Goal: Task Accomplishment & Management: Manage account settings

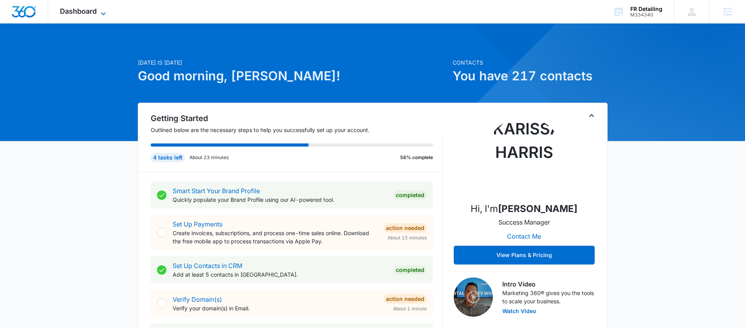
click at [87, 10] on span "Dashboard" at bounding box center [78, 11] width 37 height 8
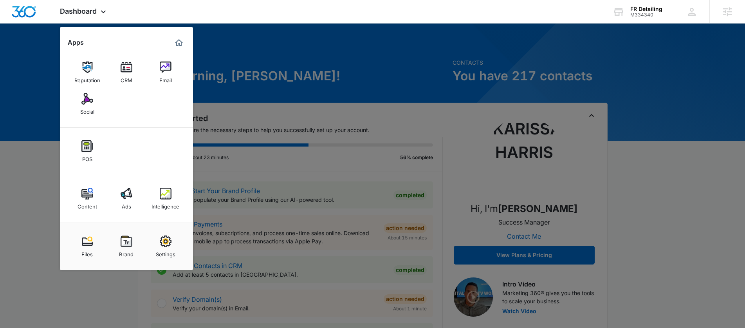
click at [175, 205] on div "Intelligence" at bounding box center [165, 204] width 28 height 10
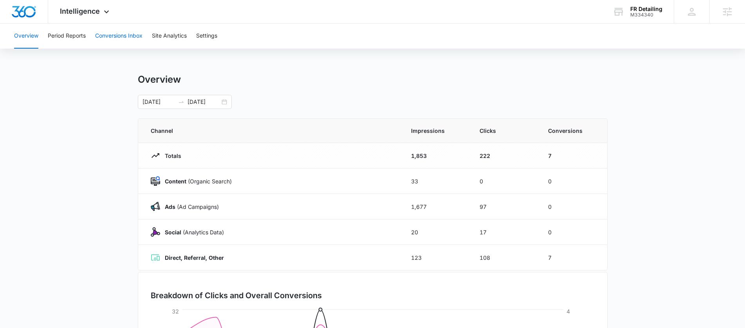
click at [104, 31] on button "Conversions Inbox" at bounding box center [118, 35] width 47 height 25
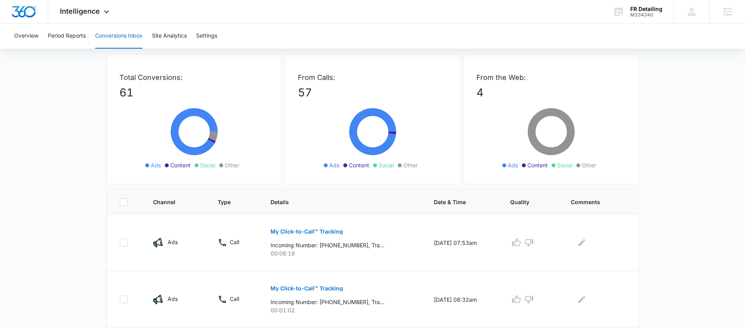
scroll to position [69, 0]
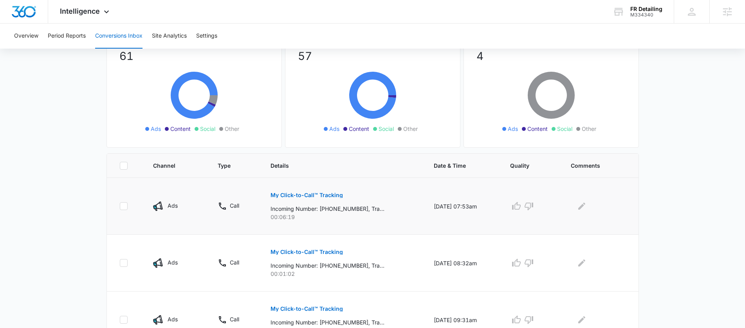
click at [300, 195] on p "My Click-to-Call™ Tracking" at bounding box center [306, 194] width 72 height 5
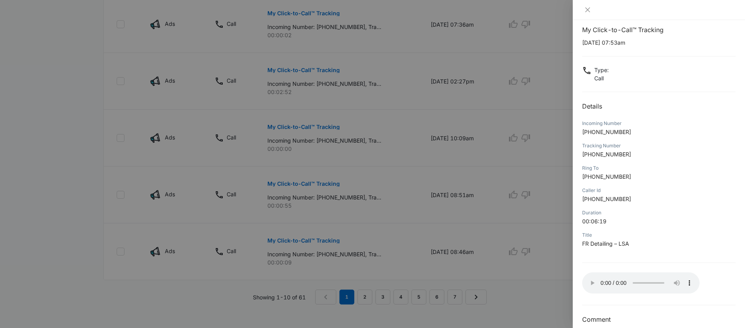
scroll to position [20, 0]
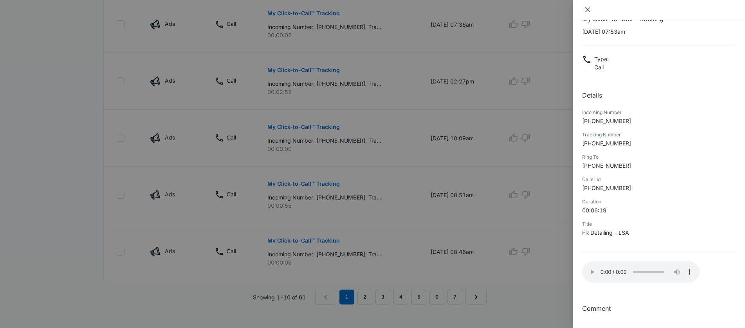
click at [590, 8] on icon "close" at bounding box center [587, 10] width 6 height 6
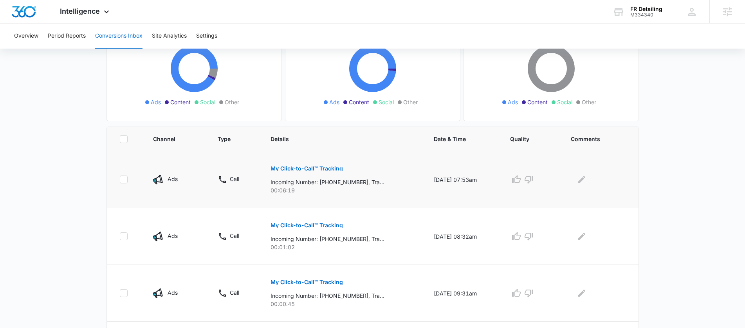
scroll to position [0, 0]
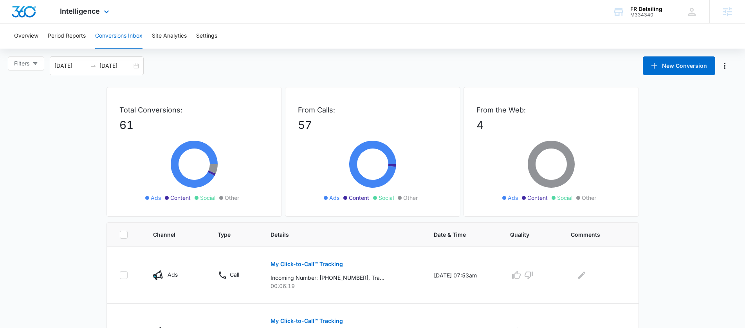
click at [108, 19] on div "Intelligence Apps Reputation CRM Email Social POS Content Ads Intelligence File…" at bounding box center [85, 11] width 75 height 23
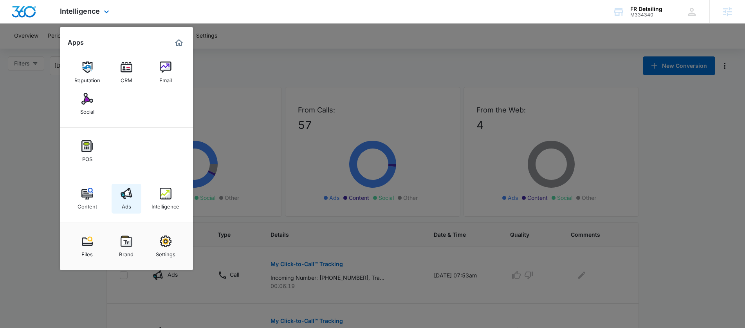
click at [129, 199] on div "Ads" at bounding box center [126, 204] width 9 height 10
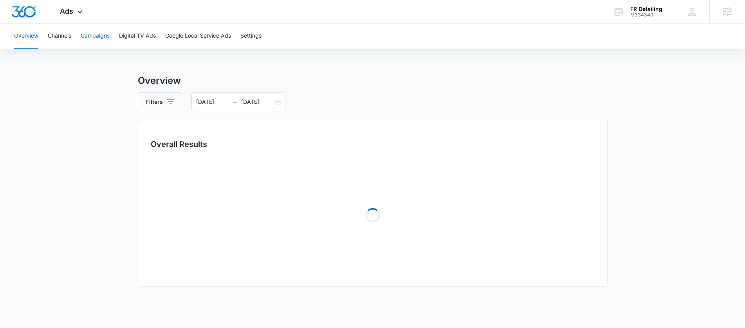
click at [93, 36] on button "Campaigns" at bounding box center [95, 35] width 29 height 25
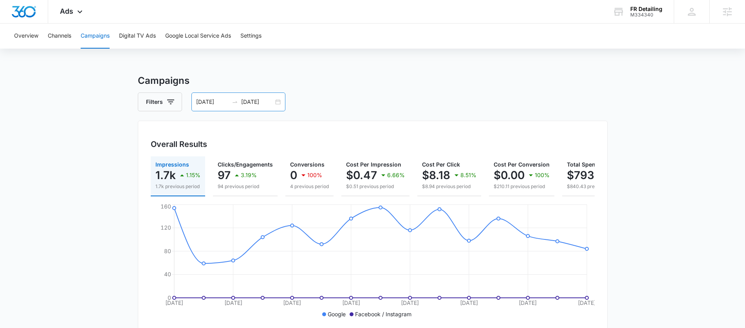
click at [278, 99] on div "09/19/2025 10/03/2025" at bounding box center [238, 101] width 94 height 19
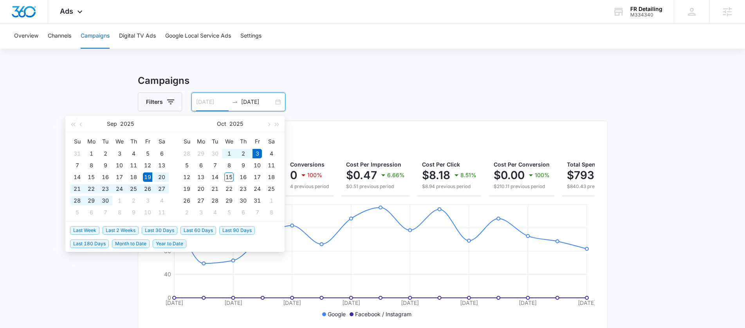
type input "10/15/2025"
click at [229, 178] on div "15" at bounding box center [228, 176] width 9 height 9
type input "11/05/2025"
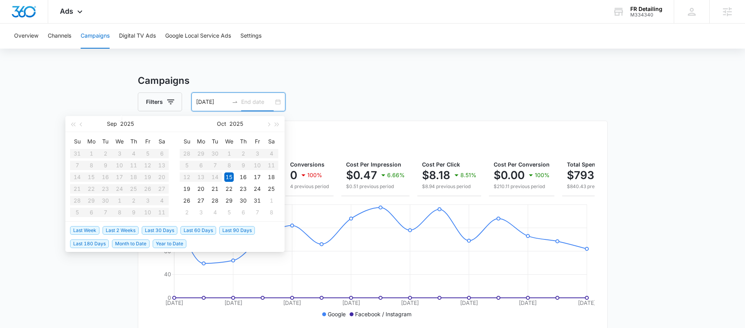
click at [215, 104] on input "10/15/2025" at bounding box center [212, 101] width 32 height 9
type input "09/15/2025"
click at [95, 177] on div "15" at bounding box center [90, 176] width 9 height 9
type input "10/15/2025"
click at [227, 176] on div "15" at bounding box center [228, 176] width 9 height 9
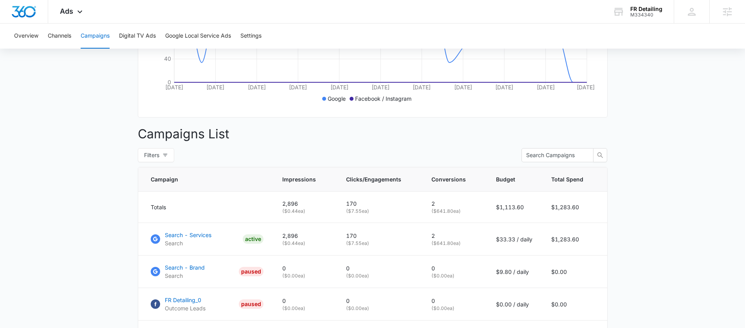
scroll to position [277, 0]
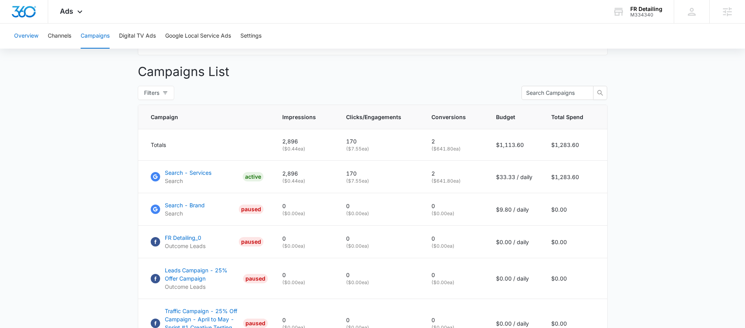
click at [28, 37] on button "Overview" at bounding box center [26, 35] width 24 height 25
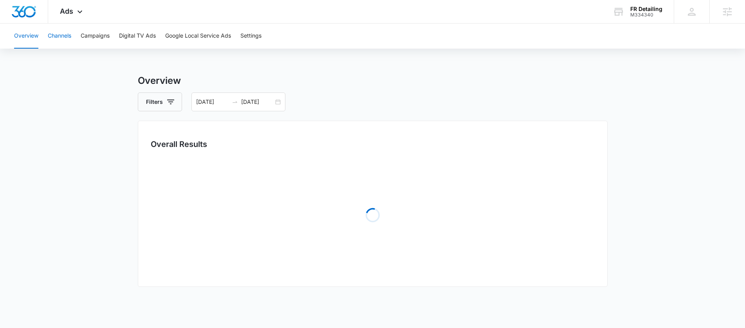
click at [59, 32] on button "Channels" at bounding box center [59, 35] width 23 height 25
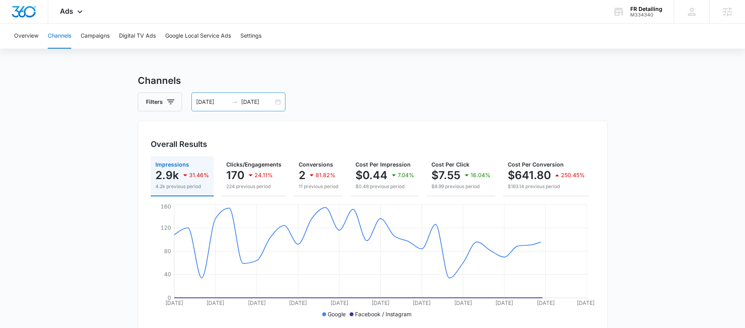
click at [281, 101] on div "09/15/2025 10/15/2025" at bounding box center [238, 101] width 94 height 19
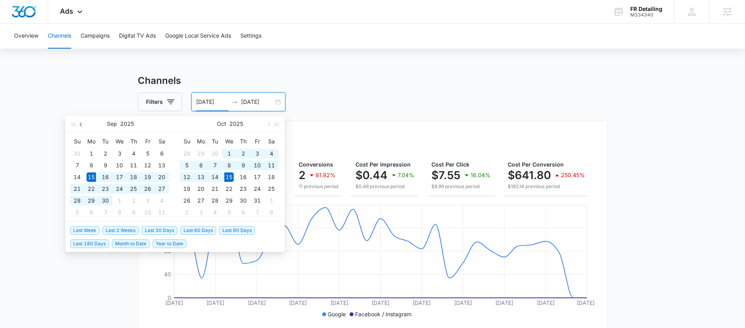
click at [83, 122] on button "button" at bounding box center [81, 124] width 9 height 16
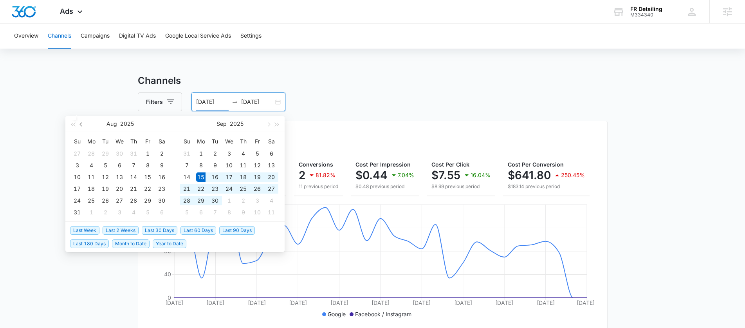
click at [82, 122] on span "button" at bounding box center [82, 124] width 4 height 4
type input "07/15/2025"
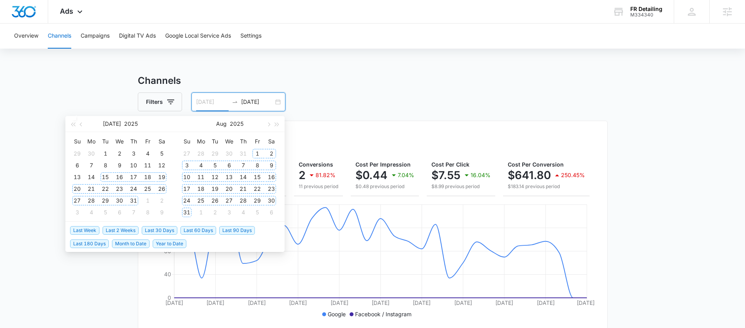
click at [106, 178] on div "15" at bounding box center [105, 176] width 9 height 9
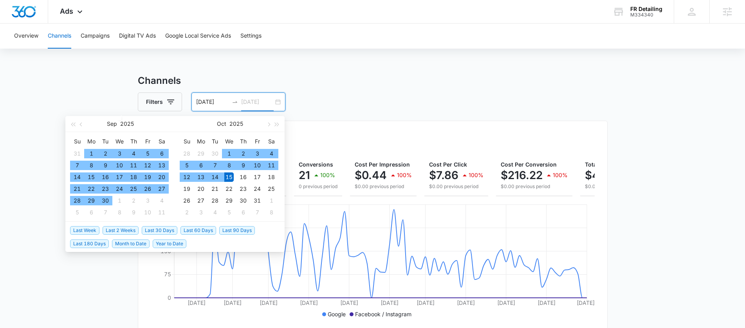
click at [230, 177] on div "15" at bounding box center [228, 176] width 9 height 9
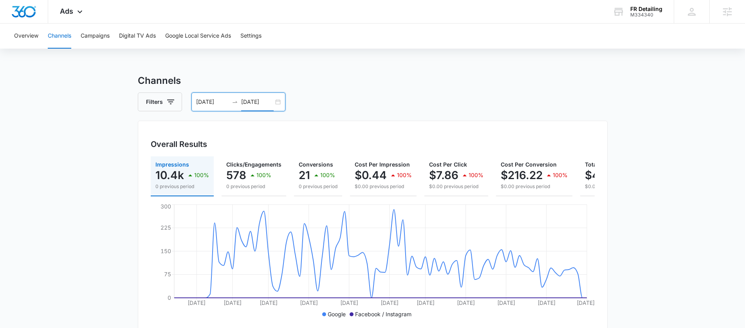
click at [645, 222] on main "Channels Filters 07/15/2025 10/15/2025 Overall Results Impressions 10.4k 100% 0…" at bounding box center [372, 285] width 745 height 423
click at [256, 99] on input "10/15/2025" at bounding box center [257, 101] width 32 height 9
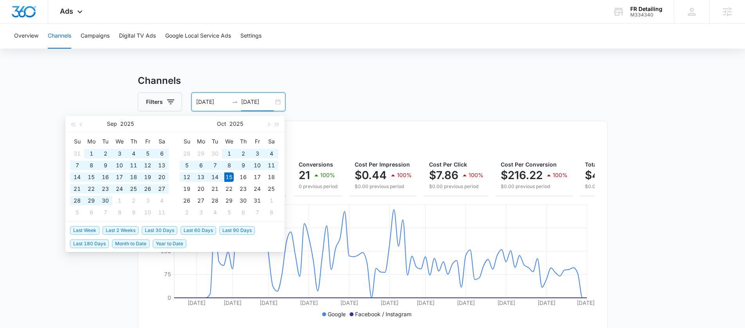
click at [253, 101] on input "10/15/2025" at bounding box center [257, 101] width 32 height 9
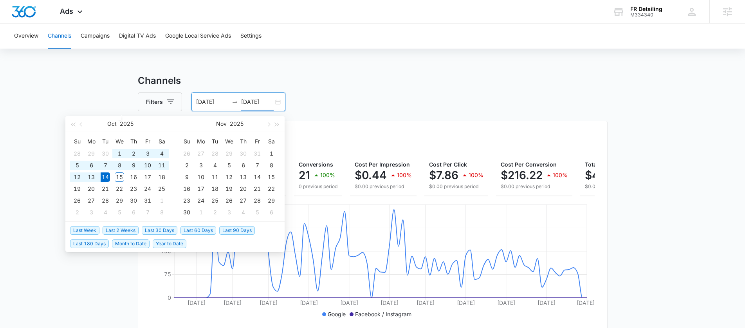
type input "10/14/2025"
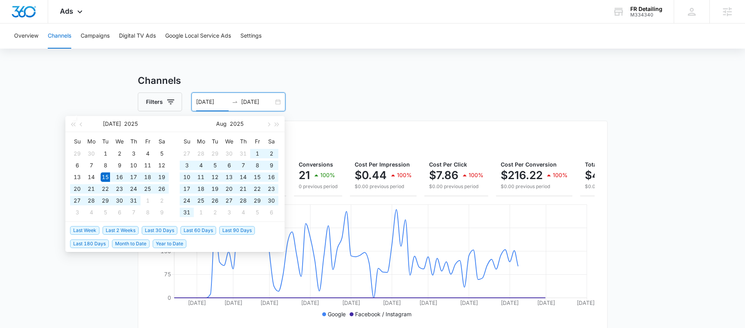
click at [577, 100] on div "Filters 07/15/2025 10/14/2025" at bounding box center [373, 101] width 470 height 19
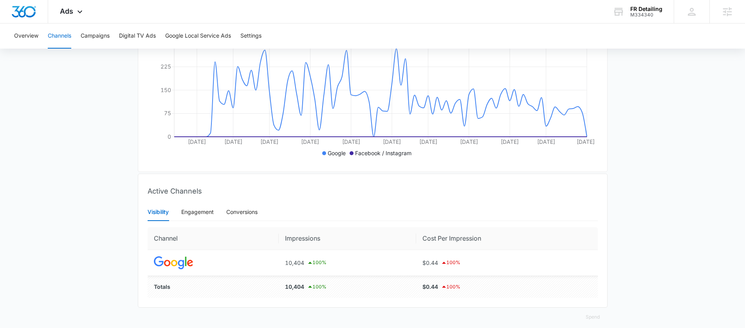
scroll to position [152, 0]
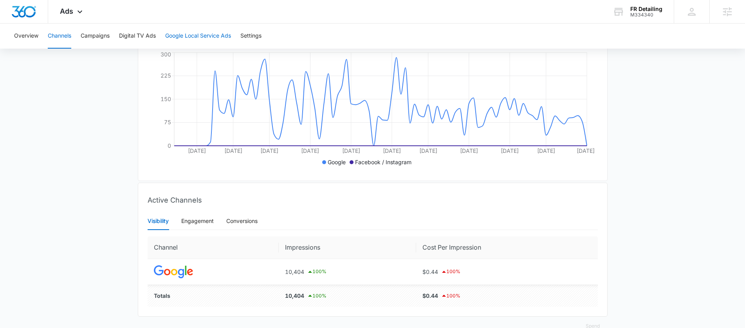
click at [209, 36] on button "Google Local Service Ads" at bounding box center [198, 35] width 66 height 25
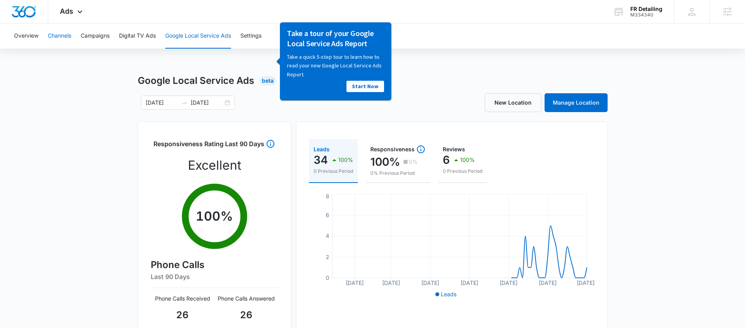
click at [67, 42] on button "Channels" at bounding box center [59, 35] width 23 height 25
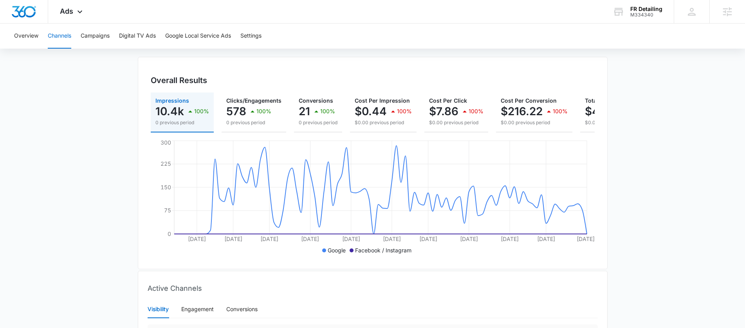
scroll to position [63, 0]
click at [182, 34] on button "Google Local Service Ads" at bounding box center [198, 35] width 66 height 25
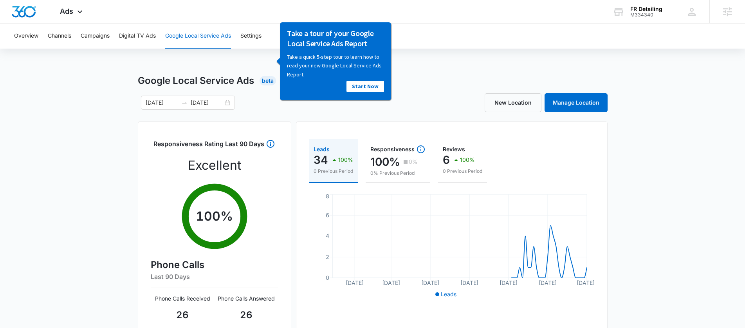
click at [41, 39] on div "Overview Channels Campaigns Digital TV Ads Google Local Service Ads Settings" at bounding box center [372, 35] width 726 height 25
click at [40, 36] on div "Overview Channels Campaigns Digital TV Ads Google Local Service Ads Settings" at bounding box center [372, 35] width 726 height 25
click at [37, 34] on button "Overview" at bounding box center [26, 35] width 24 height 25
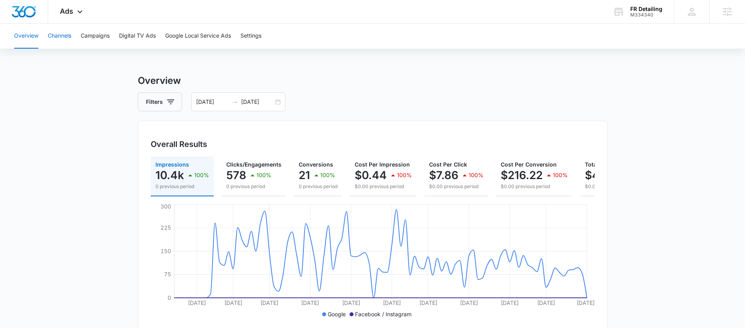
click at [69, 37] on button "Channels" at bounding box center [59, 35] width 23 height 25
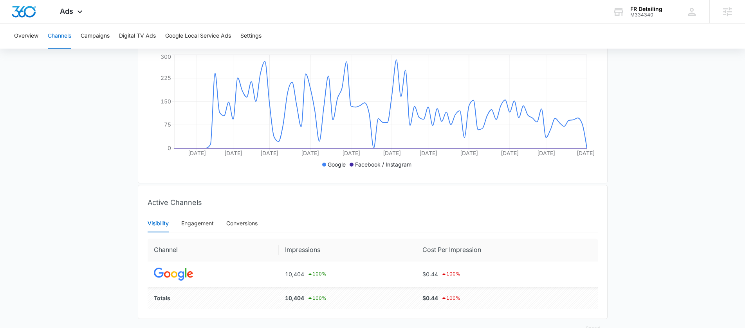
scroll to position [175, 0]
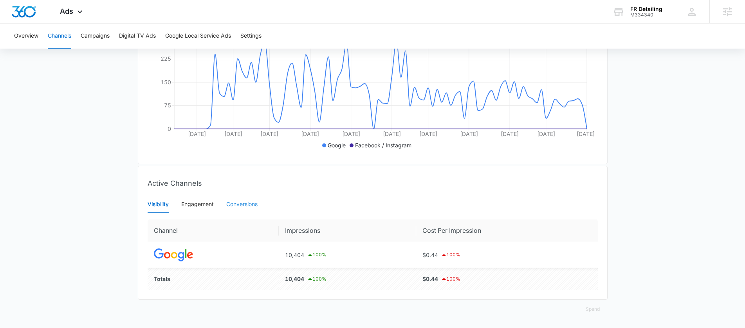
click at [232, 210] on div "Conversions" at bounding box center [241, 204] width 31 height 18
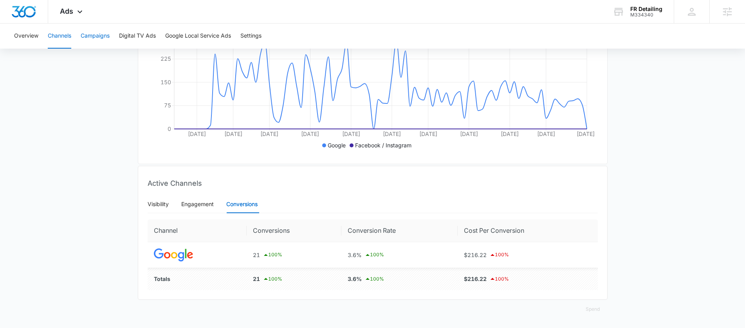
click at [101, 38] on button "Campaigns" at bounding box center [95, 35] width 29 height 25
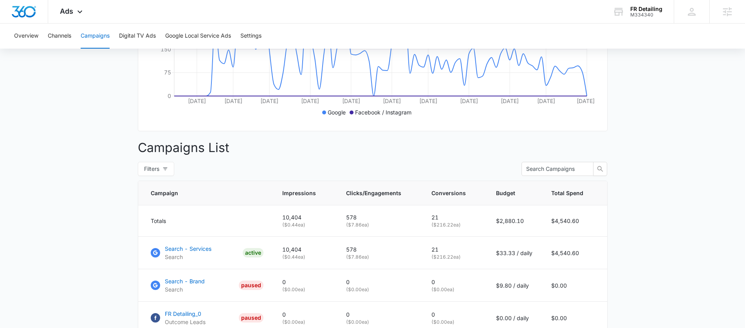
scroll to position [309, 0]
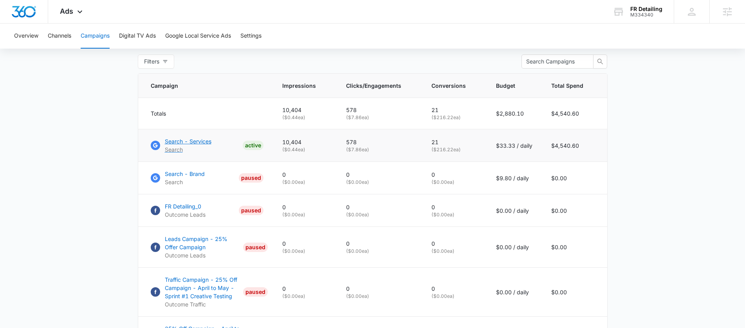
click at [204, 145] on p "Search - Services" at bounding box center [188, 141] width 47 height 8
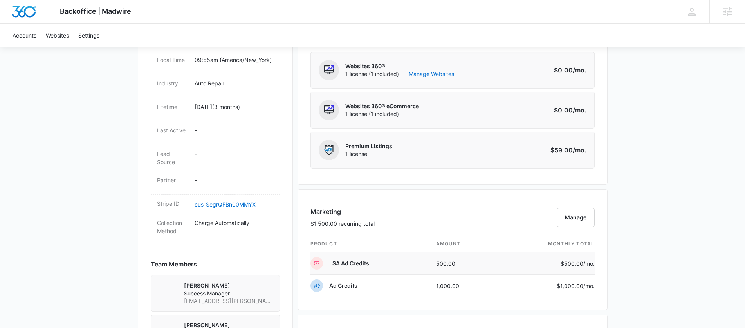
scroll to position [391, 0]
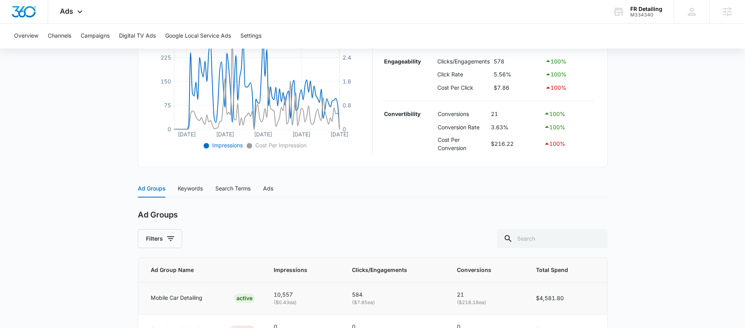
scroll to position [282, 0]
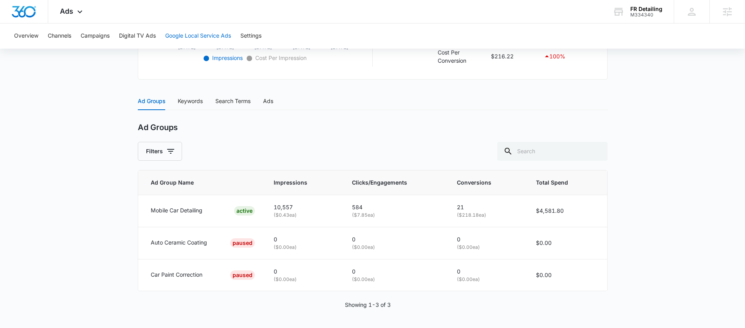
click at [210, 33] on button "Google Local Service Ads" at bounding box center [198, 35] width 66 height 25
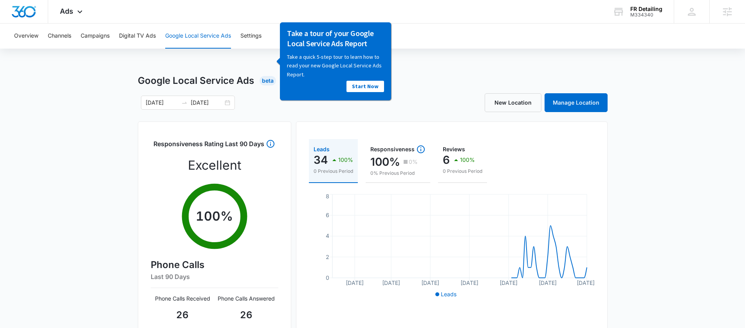
click at [252, 90] on div "Google Local Service Ads Beta 07/15/2025 10/14/2025 New Location Manage Locatio…" at bounding box center [373, 277] width 470 height 407
click at [365, 92] on div "Start Now" at bounding box center [334, 85] width 97 height 15
click at [373, 83] on link "Start Now" at bounding box center [365, 85] width 38 height 11
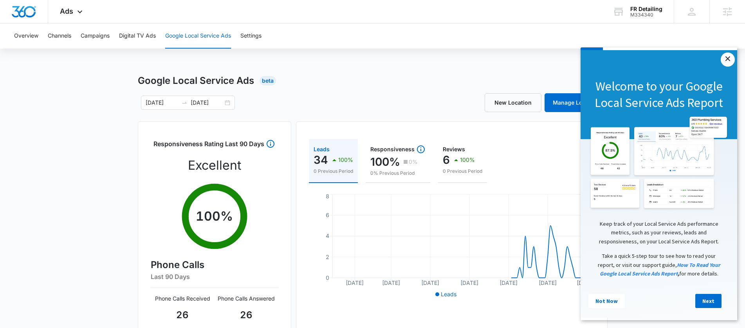
click at [730, 58] on link "×" at bounding box center [728, 59] width 14 height 14
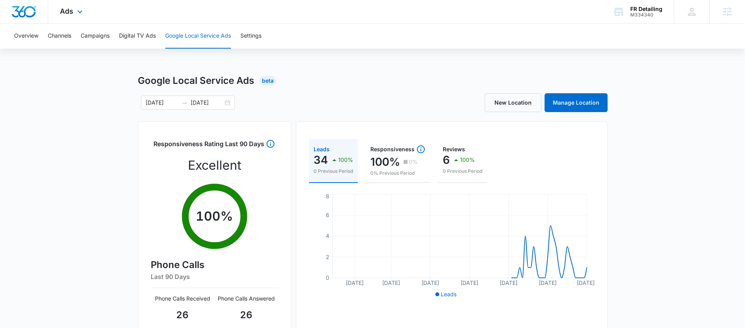
click at [85, 7] on div "Ads Apps Reputation CRM Email Social POS Content Ads Intelligence Files Brand S…" at bounding box center [72, 11] width 48 height 23
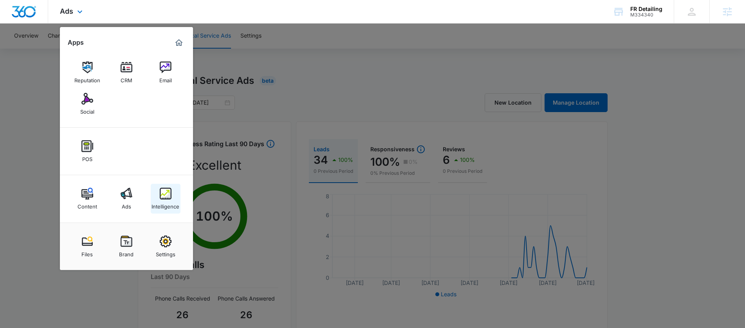
click at [164, 198] on img at bounding box center [166, 193] width 12 height 12
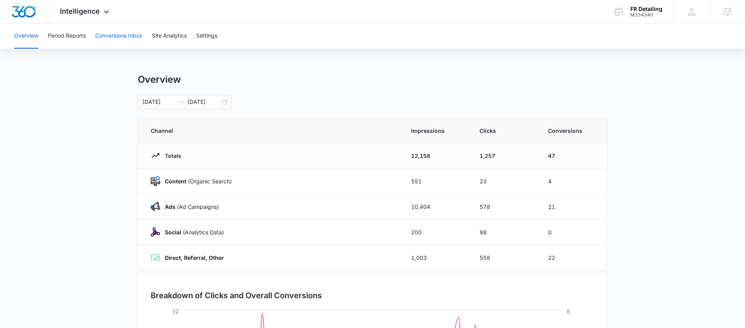
click at [114, 31] on button "Conversions Inbox" at bounding box center [118, 35] width 47 height 25
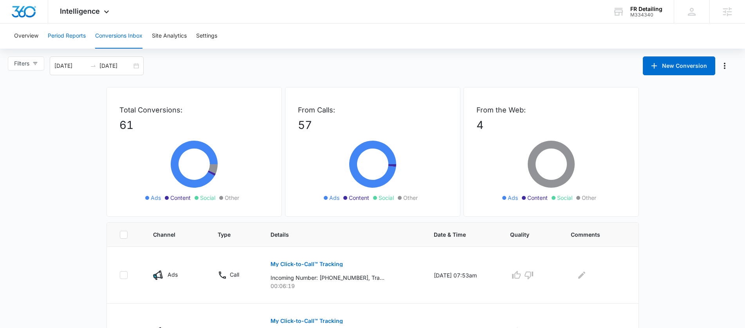
click at [74, 29] on button "Period Reports" at bounding box center [67, 35] width 38 height 25
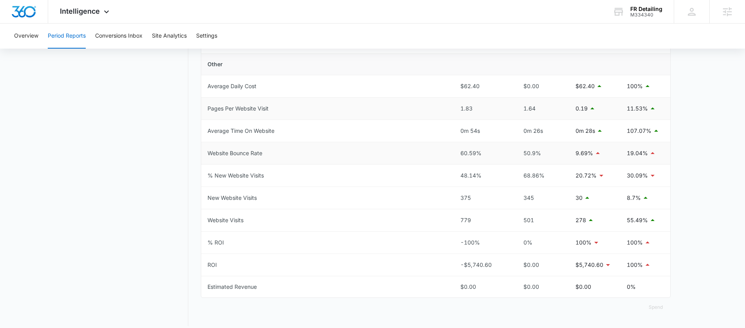
scroll to position [359, 0]
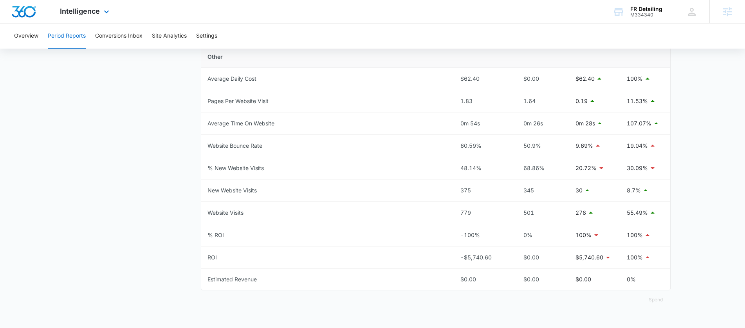
click at [91, 16] on div "Intelligence Apps Reputation CRM Email Social POS Content Ads Intelligence File…" at bounding box center [85, 11] width 75 height 23
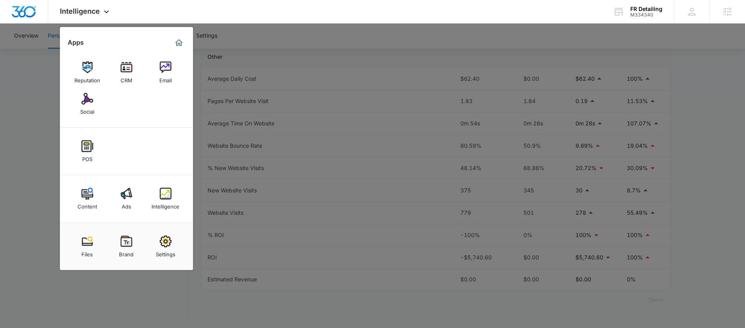
click at [29, 100] on div at bounding box center [372, 164] width 745 height 328
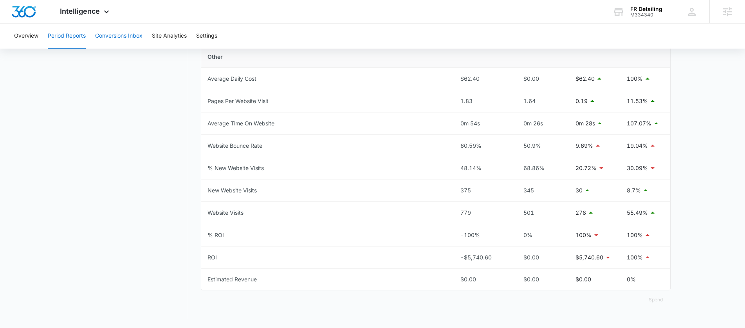
click at [141, 34] on button "Conversions Inbox" at bounding box center [118, 35] width 47 height 25
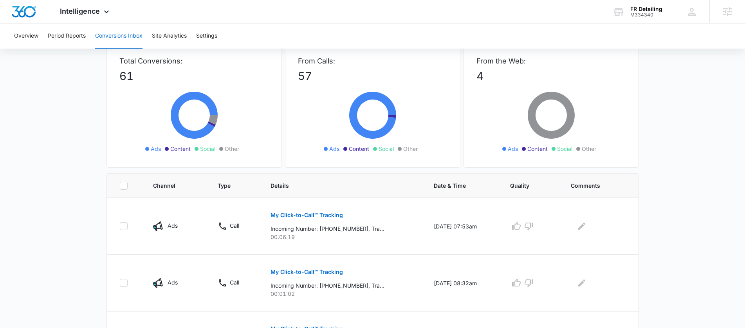
scroll to position [84, 0]
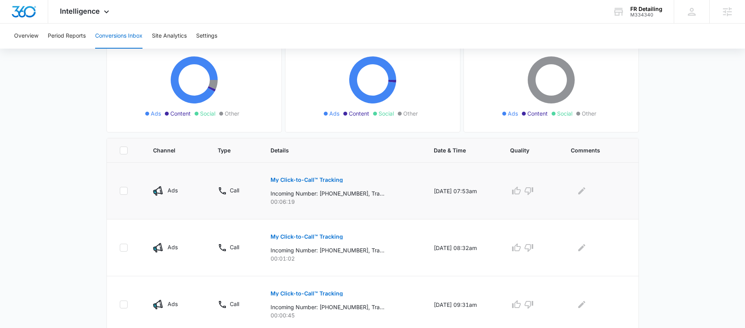
click at [319, 181] on p "My Click-to-Call™ Tracking" at bounding box center [306, 179] width 72 height 5
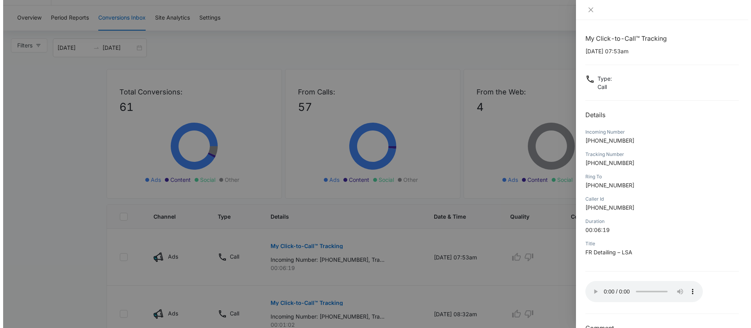
scroll to position [0, 0]
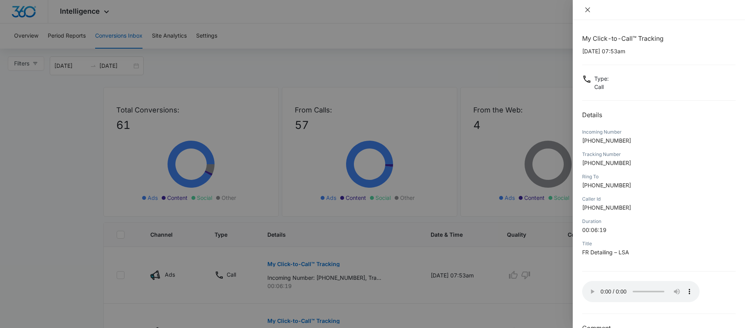
click at [590, 9] on icon "close" at bounding box center [587, 10] width 6 height 6
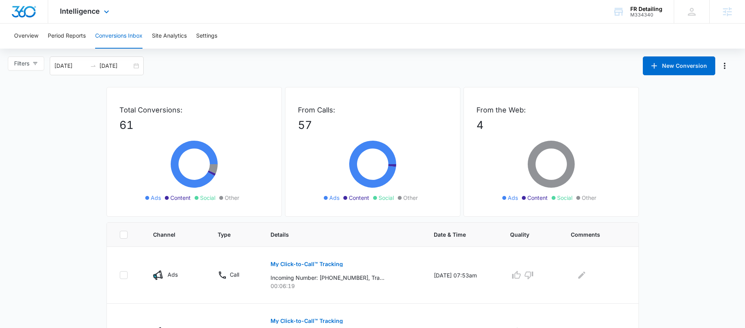
click at [85, 3] on div "Intelligence Apps Reputation CRM Email Social POS Content Ads Intelligence File…" at bounding box center [85, 11] width 75 height 23
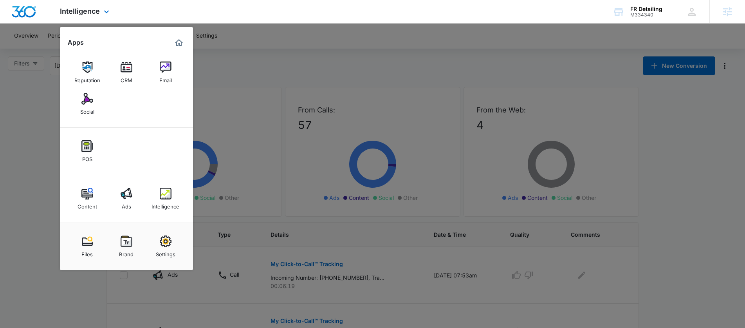
click at [171, 54] on div "Reputation CRM Email Social" at bounding box center [126, 88] width 133 height 79
click at [160, 77] on div "Email" at bounding box center [165, 78] width 13 height 10
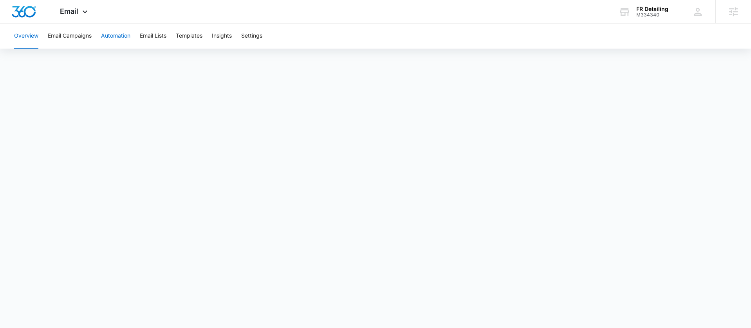
click at [124, 36] on button "Automation" at bounding box center [115, 35] width 29 height 25
click at [155, 38] on button "Email Lists" at bounding box center [153, 35] width 27 height 25
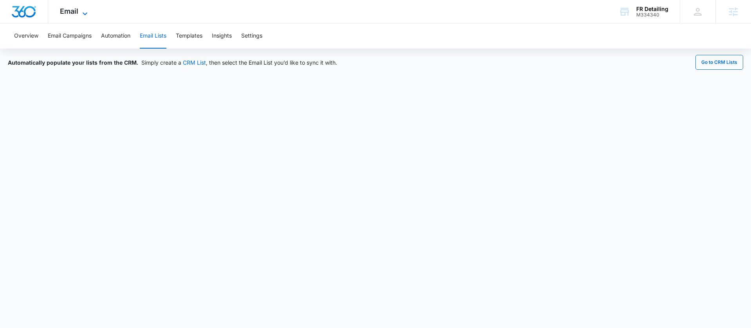
click at [61, 9] on span "Email" at bounding box center [69, 11] width 18 height 8
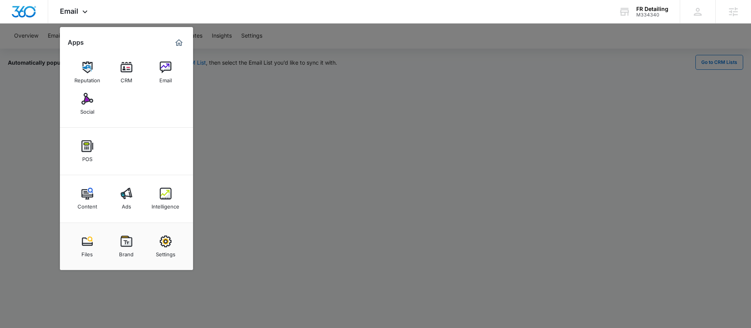
click at [123, 68] on img at bounding box center [127, 67] width 12 height 12
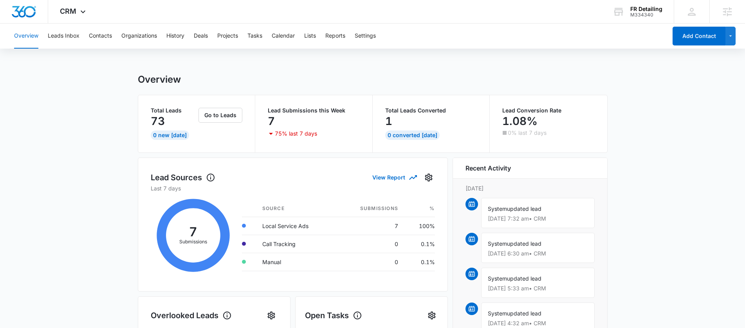
click at [298, 35] on div "Overview Leads Inbox Contacts Organizations History Deals Projects Tasks Calend…" at bounding box center [338, 35] width 658 height 25
click at [311, 36] on button "Lists" at bounding box center [310, 35] width 12 height 25
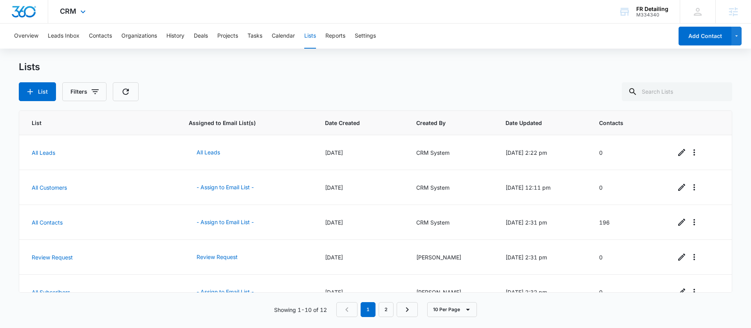
click at [85, 16] on div "CRM Apps Reputation CRM Email Social POS Content Ads Intelligence Files Brand S…" at bounding box center [73, 11] width 51 height 23
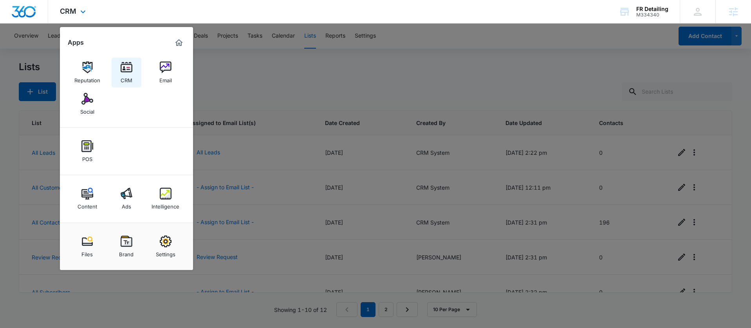
click at [121, 70] on img at bounding box center [127, 67] width 12 height 12
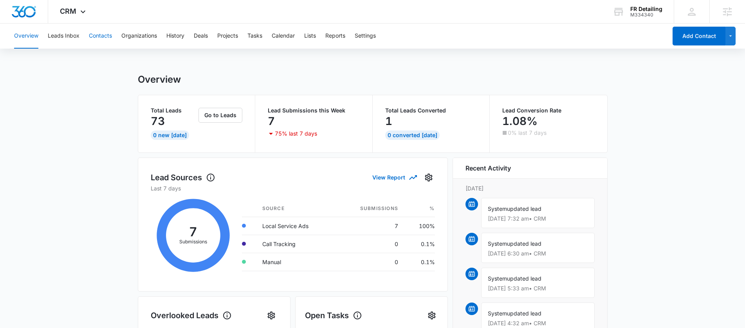
click at [97, 37] on button "Contacts" at bounding box center [100, 35] width 23 height 25
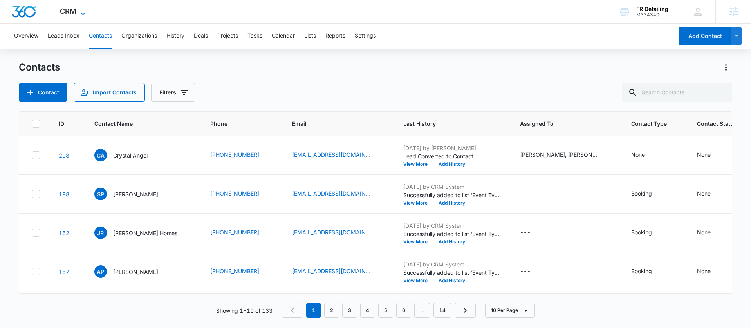
click at [75, 13] on span "CRM" at bounding box center [68, 11] width 16 height 8
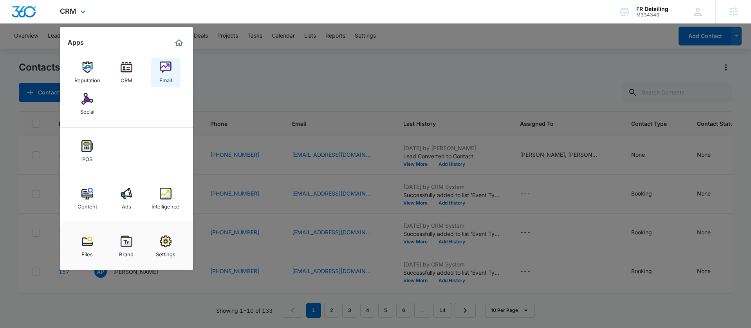
click at [170, 72] on img at bounding box center [166, 67] width 12 height 12
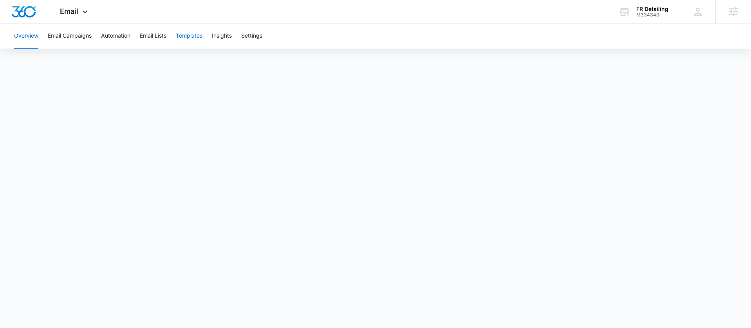
click at [187, 37] on button "Templates" at bounding box center [189, 35] width 27 height 25
click at [115, 32] on button "Automation" at bounding box center [115, 35] width 29 height 25
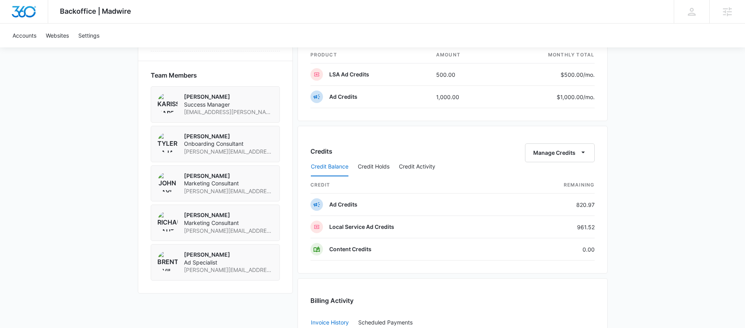
scroll to position [564, 0]
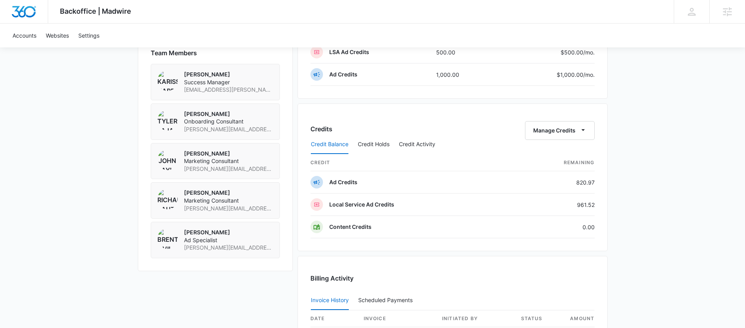
click at [568, 135] on div "Credit Balance Credit Holds Credit Activity" at bounding box center [452, 145] width 284 height 20
click at [553, 126] on button "Manage Credits" at bounding box center [560, 130] width 70 height 19
click at [553, 150] on button "Transfer Credits" at bounding box center [559, 156] width 69 height 12
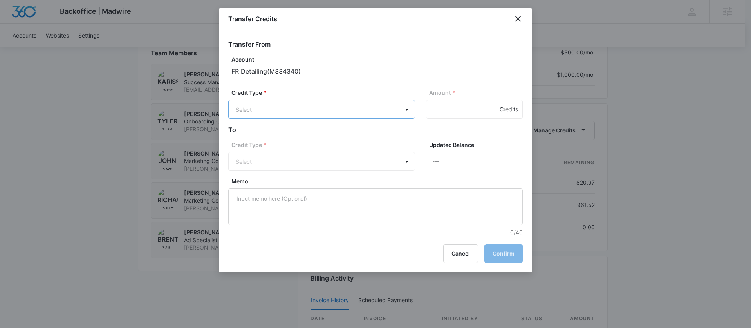
click at [301, 140] on p "Ad Credits (820.97 Credits)" at bounding box center [291, 139] width 71 height 8
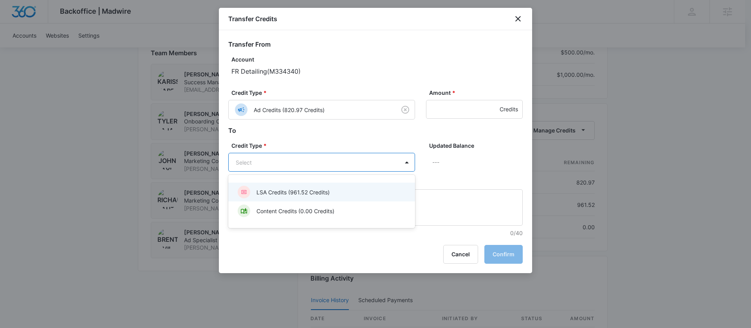
click at [272, 194] on p "LSA Credits (961.52 Credits)" at bounding box center [292, 192] width 73 height 8
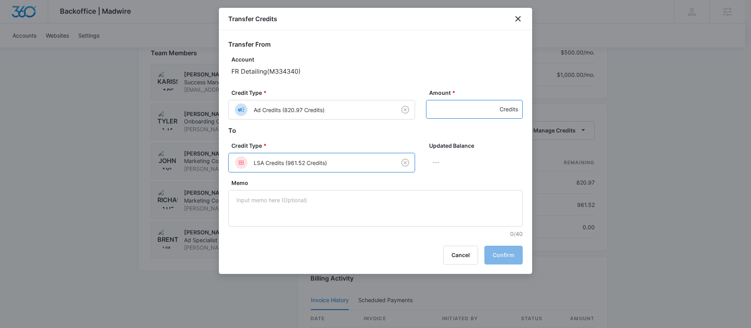
click at [485, 109] on input "Amount *" at bounding box center [474, 109] width 97 height 19
click at [475, 74] on p "FR Detailing ( M334340 )" at bounding box center [376, 71] width 291 height 9
click at [497, 252] on button "Confirm" at bounding box center [503, 254] width 38 height 19
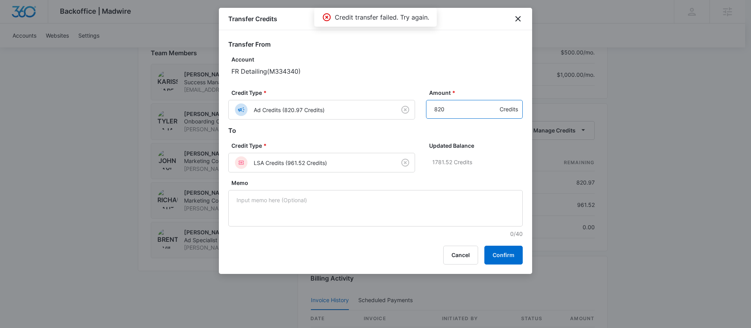
type input "820"
click at [488, 114] on input "820" at bounding box center [474, 109] width 97 height 19
click at [512, 265] on div "Transfer Credits Transfer From Account FR Detailing ( M334340 ) Credit Type * A…" at bounding box center [375, 141] width 313 height 266
click at [506, 258] on button "Confirm" at bounding box center [503, 254] width 38 height 19
click at [521, 16] on icon "close" at bounding box center [517, 18] width 9 height 9
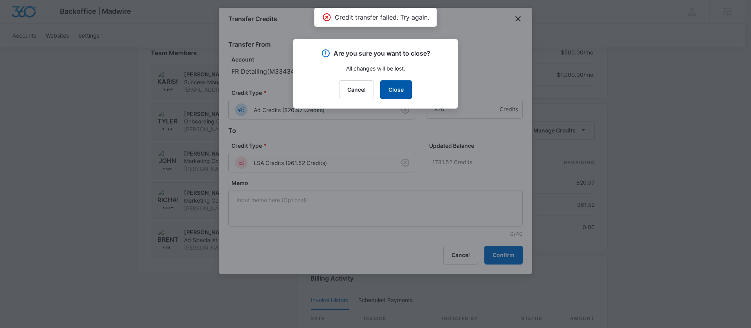
click at [391, 91] on button "Close" at bounding box center [396, 89] width 32 height 19
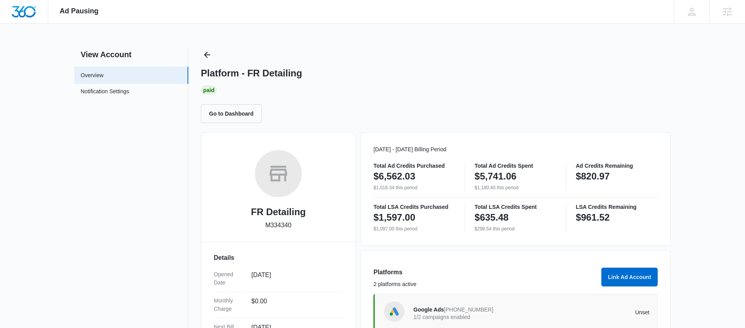
scroll to position [144, 0]
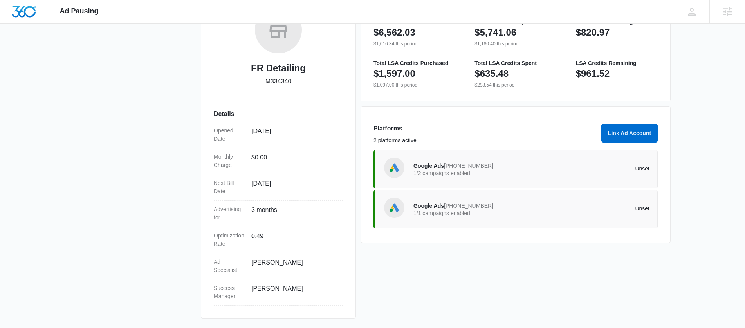
click at [419, 170] on p "1/2 campaigns enabled" at bounding box center [472, 172] width 118 height 5
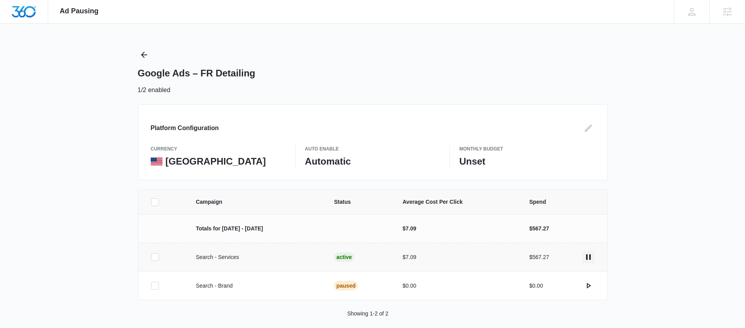
click at [587, 257] on icon "actions.pause" at bounding box center [588, 256] width 9 height 9
click at [586, 258] on icon "actions.pause" at bounding box center [588, 256] width 5 height 5
click at [587, 260] on icon "actions.pause" at bounding box center [588, 256] width 9 height 9
click at [133, 50] on div "Ad Pausing Apps Reputation CRM Email Social POS Content Ads Intelligence Files …" at bounding box center [372, 164] width 745 height 328
click at [139, 55] on icon "Back" at bounding box center [143, 54] width 9 height 9
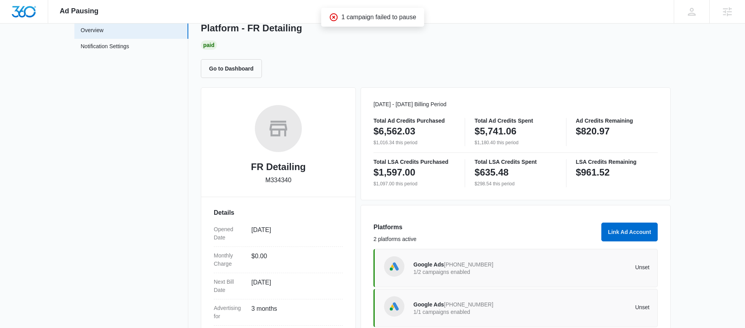
scroll to position [96, 0]
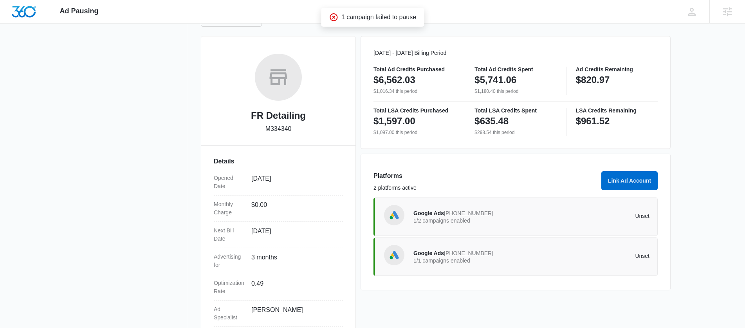
click at [427, 210] on span "Google Ads" at bounding box center [428, 213] width 31 height 6
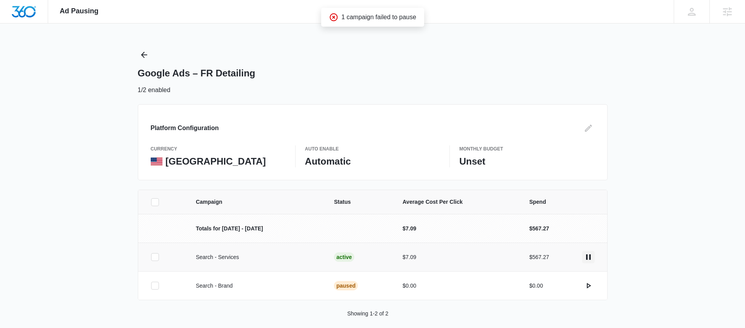
click at [590, 256] on icon "actions.pause" at bounding box center [588, 256] width 9 height 9
